Goal: Check status: Check status

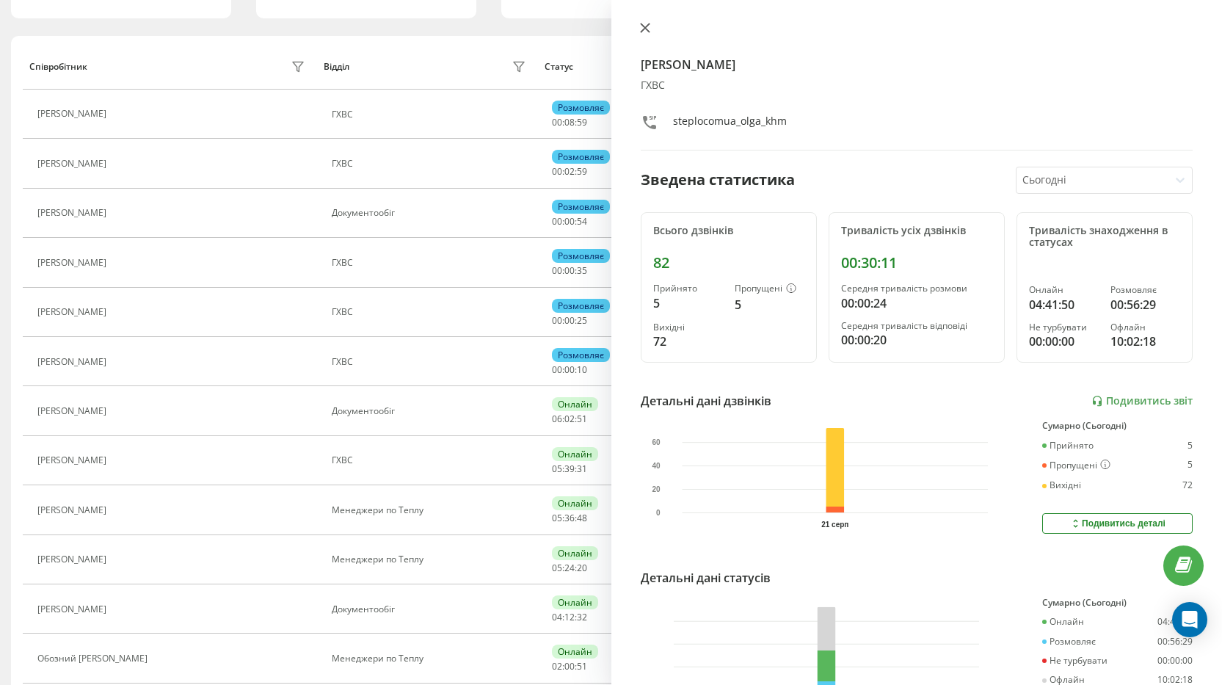
scroll to position [144, 0]
click at [635, 30] on button at bounding box center [644, 29] width 19 height 14
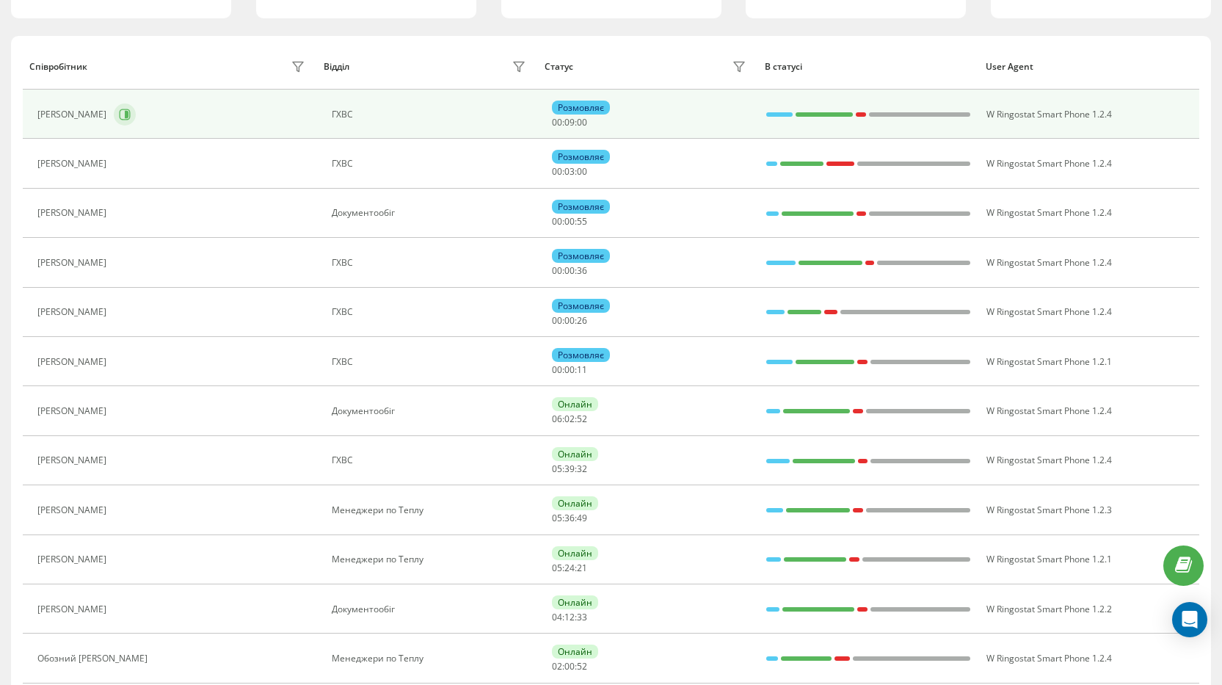
click at [136, 109] on button at bounding box center [125, 114] width 22 height 22
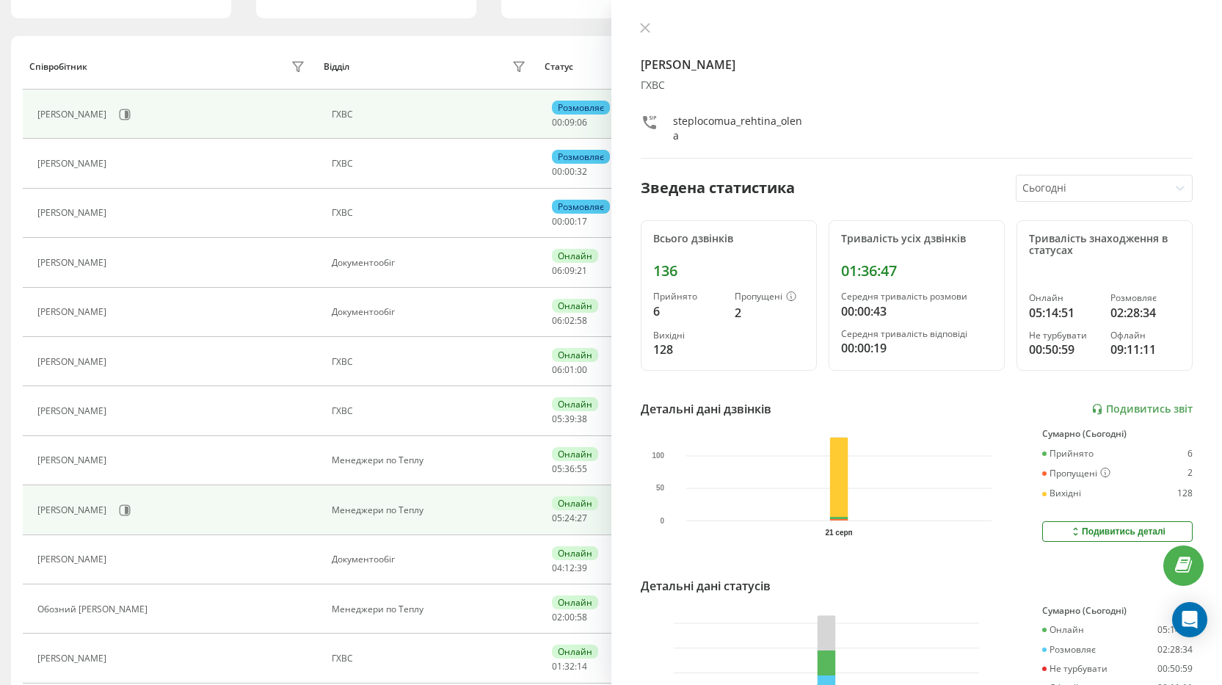
click at [128, 508] on div "[PERSON_NAME]" at bounding box center [173, 510] width 272 height 25
click at [131, 508] on icon at bounding box center [125, 510] width 12 height 12
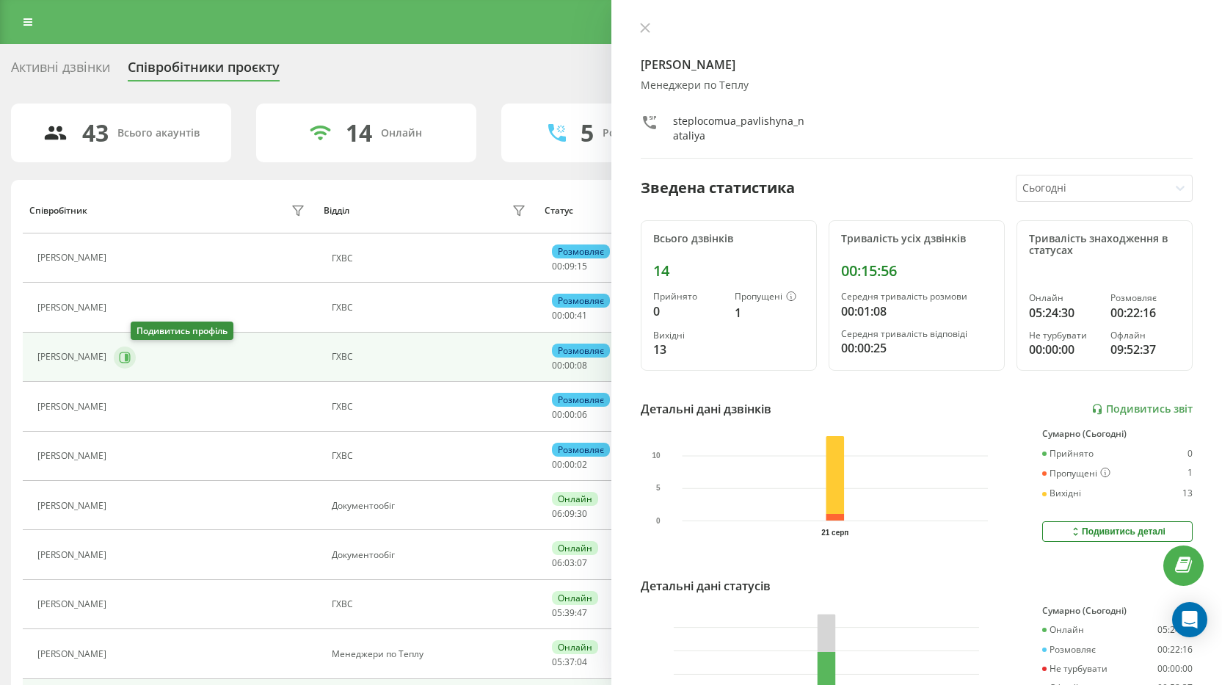
click at [131, 354] on icon at bounding box center [125, 358] width 12 height 12
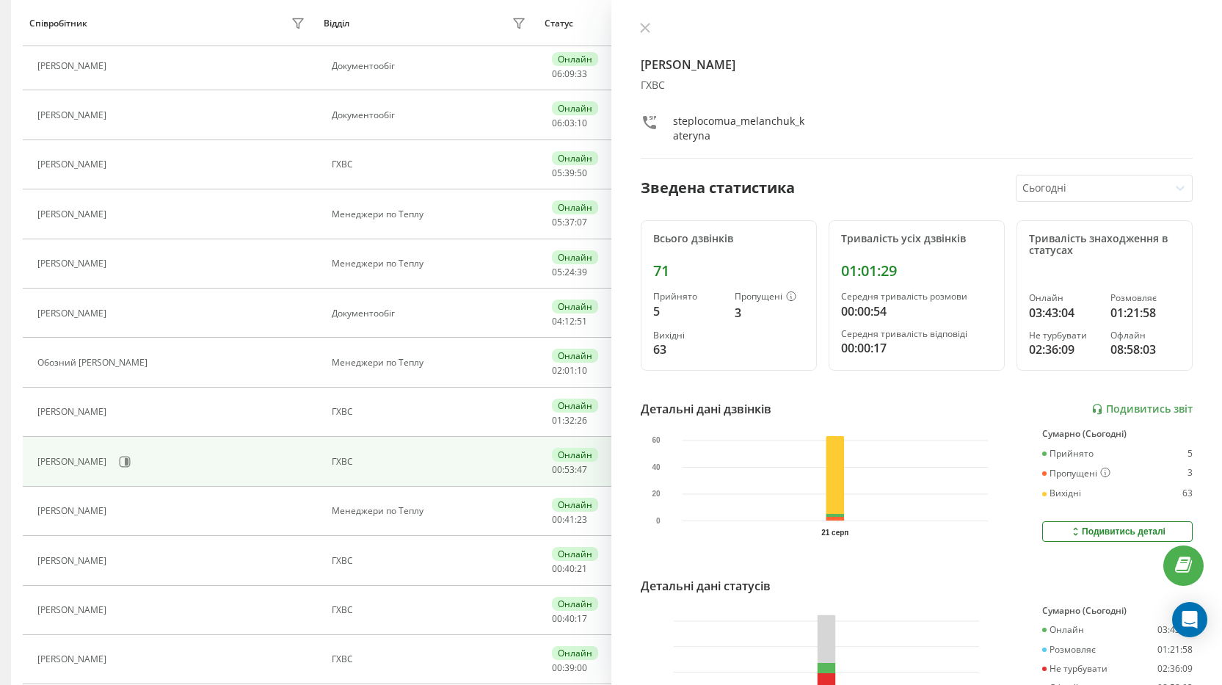
scroll to position [440, 0]
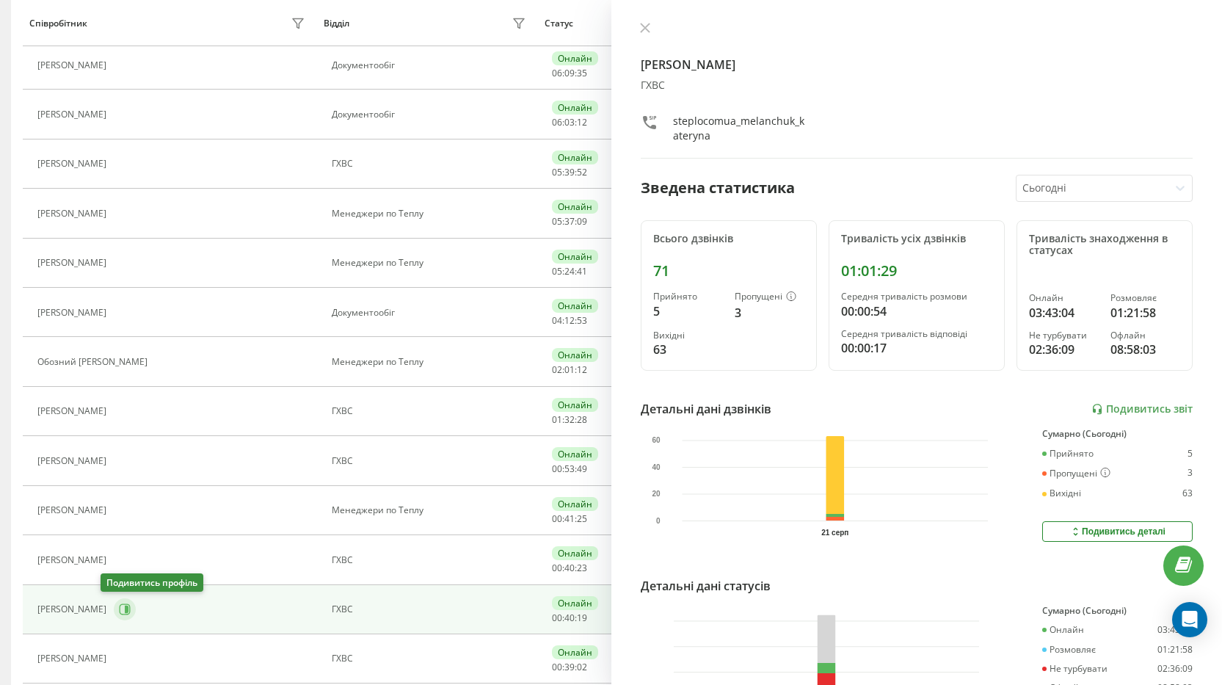
click at [125, 608] on icon at bounding box center [127, 608] width 4 height 7
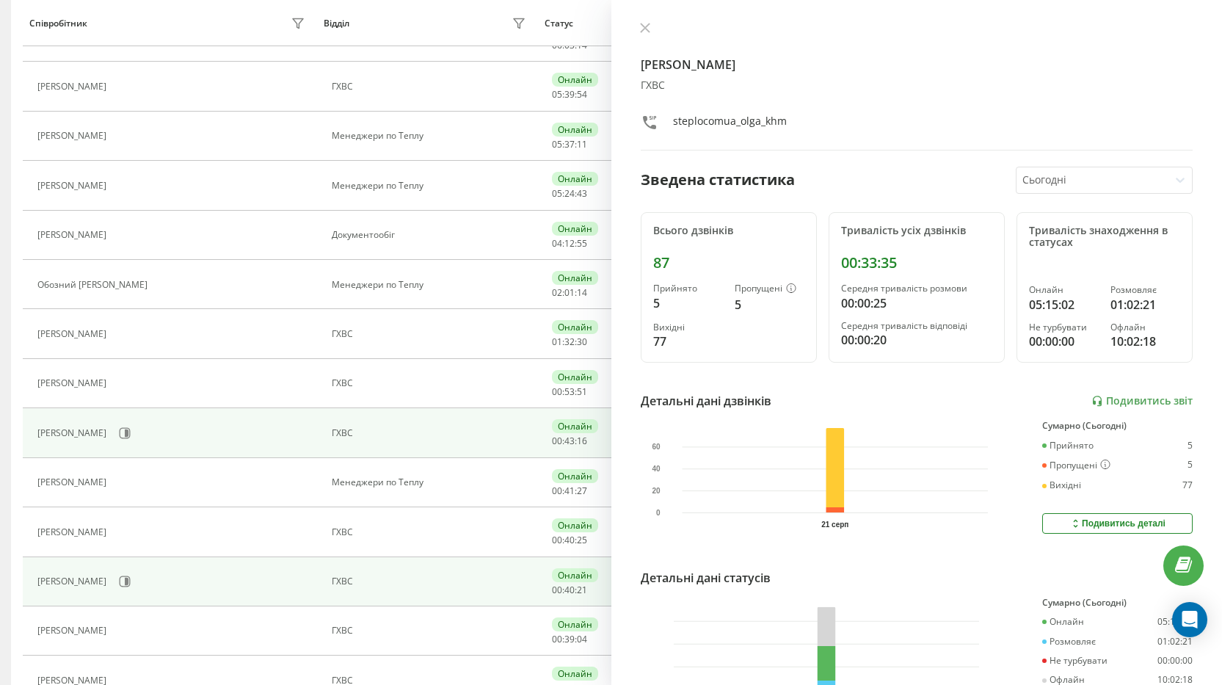
scroll to position [538, 0]
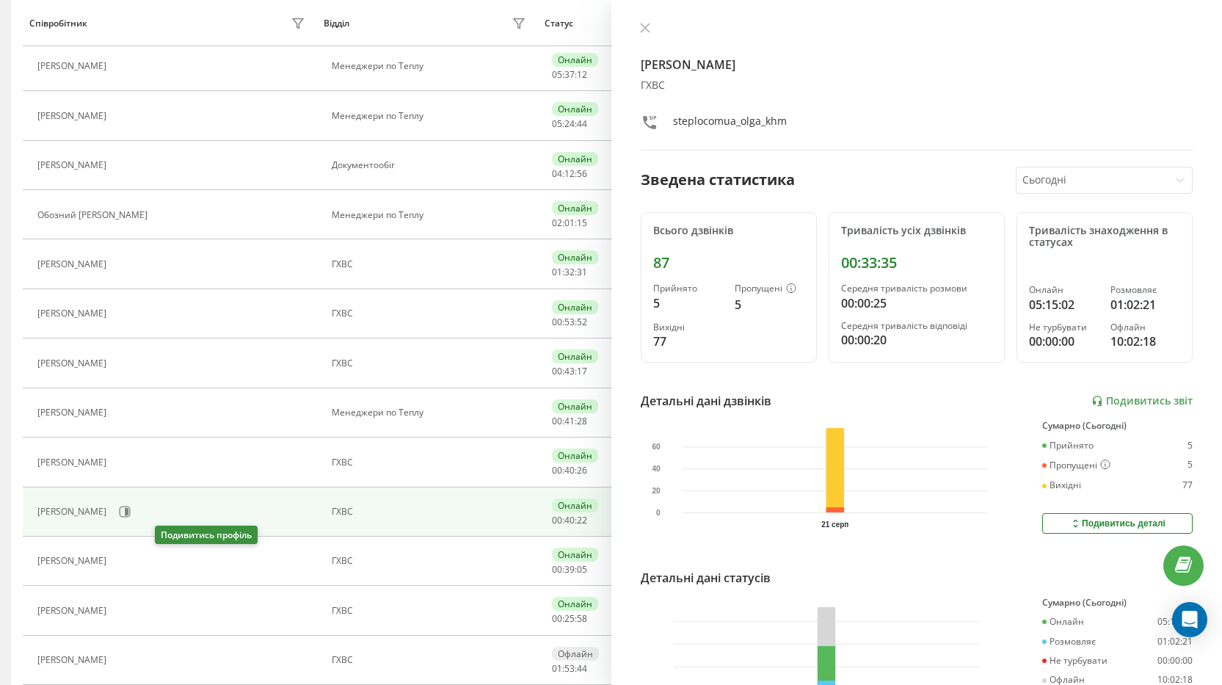
click at [128, 560] on icon at bounding box center [123, 562] width 12 height 12
